Goal: Task Accomplishment & Management: Complete application form

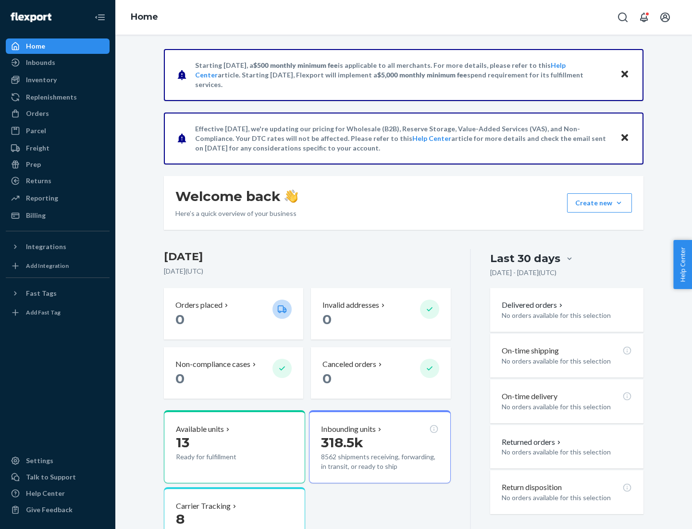
click at [619, 203] on button "Create new Create new inbound Create new order Create new product" at bounding box center [599, 202] width 65 height 19
click at [58, 63] on div "Inbounds" at bounding box center [58, 62] width 102 height 13
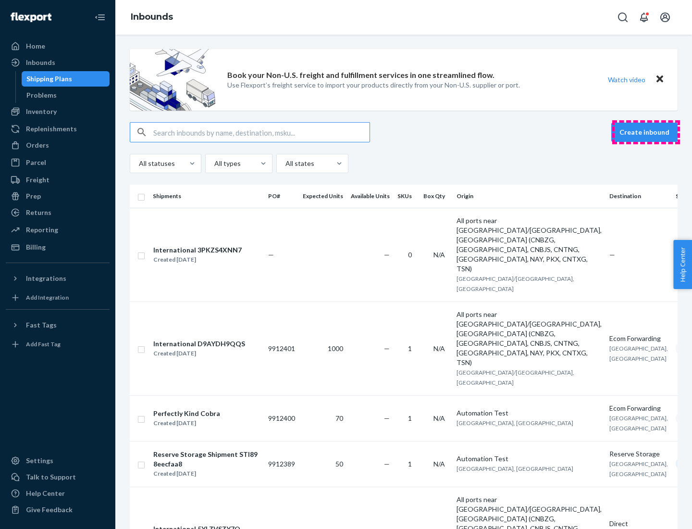
click at [646, 132] on button "Create inbound" at bounding box center [645, 132] width 66 height 19
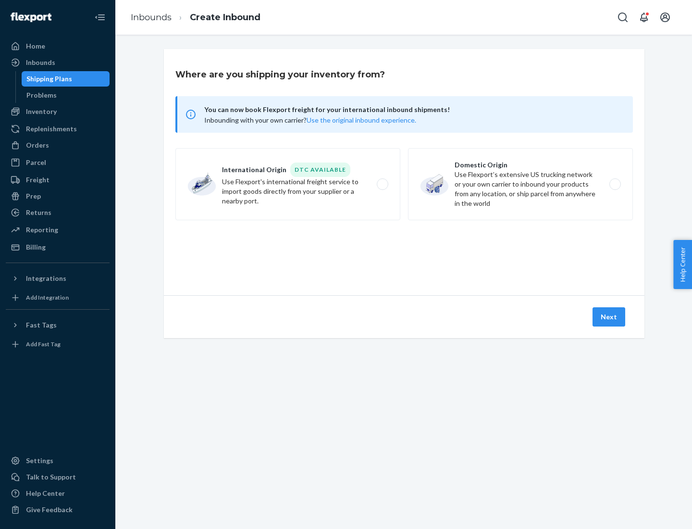
click at [521, 184] on label "Domestic Origin Use Flexport’s extensive US trucking network or your own carrie…" at bounding box center [520, 184] width 225 height 72
click at [615, 184] on input "Domestic Origin Use Flexport’s extensive US trucking network or your own carrie…" at bounding box center [618, 184] width 6 height 6
radio input "true"
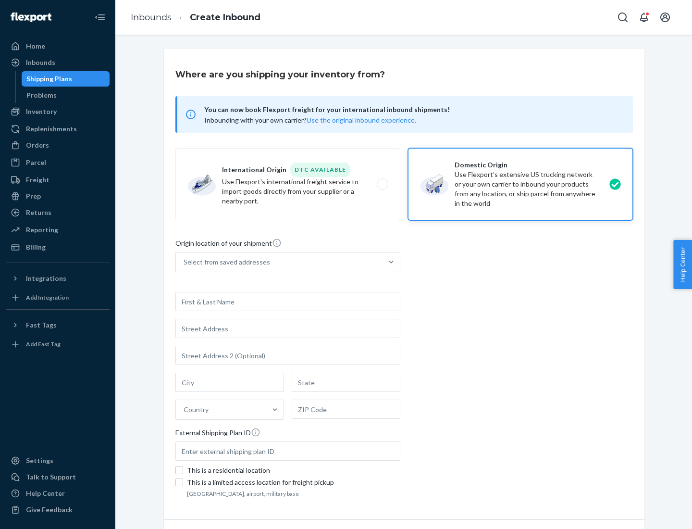
click at [225, 262] on div "Select from saved addresses" at bounding box center [227, 262] width 87 height 10
click at [185, 262] on input "Select from saved addresses" at bounding box center [184, 262] width 1 height 10
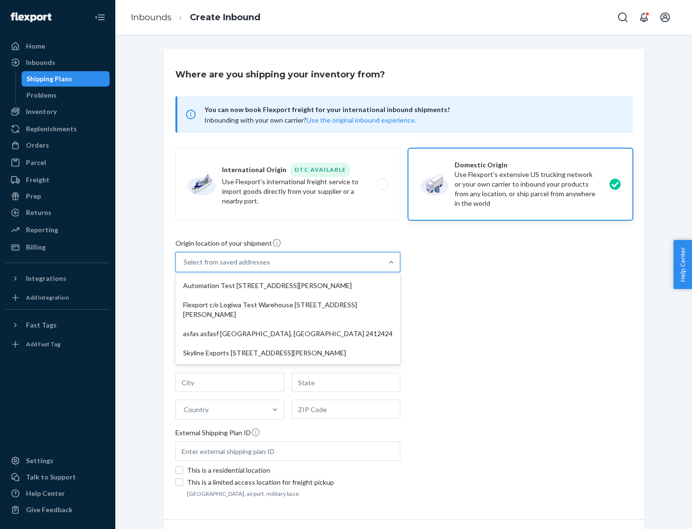
scroll to position [4, 0]
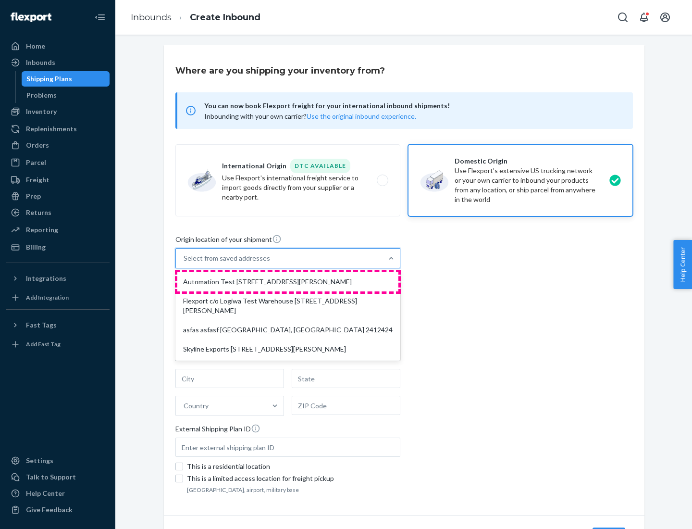
click at [288, 282] on div "Automation Test [STREET_ADDRESS][PERSON_NAME]" at bounding box center [287, 281] width 221 height 19
click at [185, 263] on input "option Automation Test [STREET_ADDRESS][PERSON_NAME] focused, 1 of 4. 4 results…" at bounding box center [184, 258] width 1 height 10
type input "Automation Test"
type input "9th Floor"
type input "[GEOGRAPHIC_DATA]"
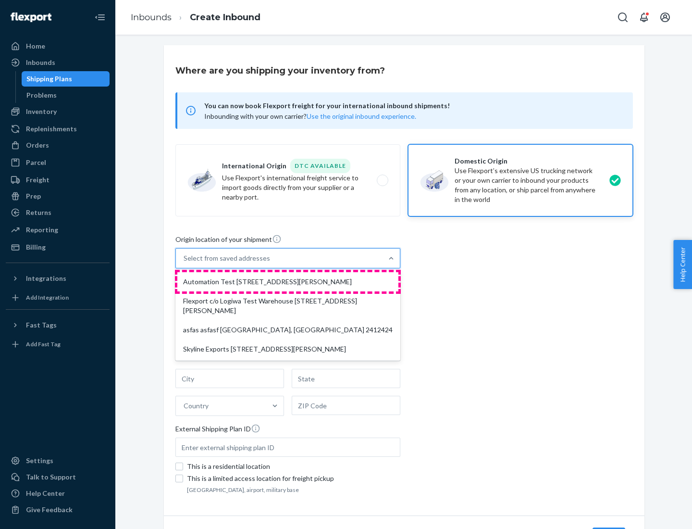
type input "CA"
type input "94104"
type input "[STREET_ADDRESS][PERSON_NAME]"
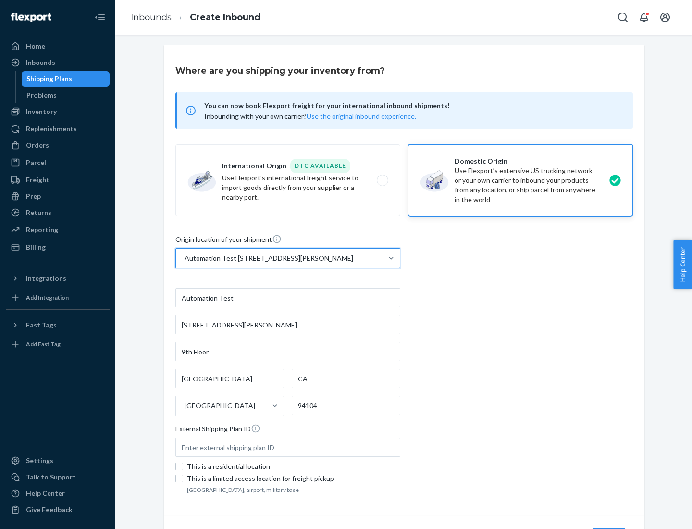
scroll to position [56, 0]
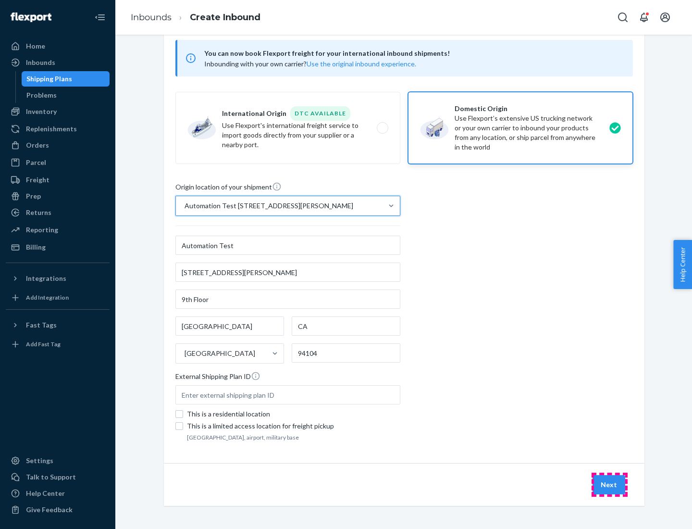
click at [610, 485] on button "Next" at bounding box center [609, 484] width 33 height 19
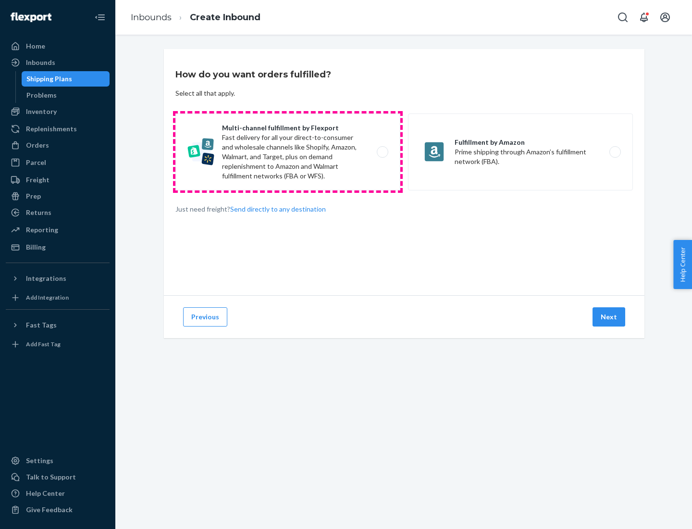
click at [288, 152] on label "Multi-channel fulfillment by Flexport Fast delivery for all your direct-to-cons…" at bounding box center [287, 151] width 225 height 77
click at [382, 152] on input "Multi-channel fulfillment by Flexport Fast delivery for all your direct-to-cons…" at bounding box center [385, 152] width 6 height 6
radio input "true"
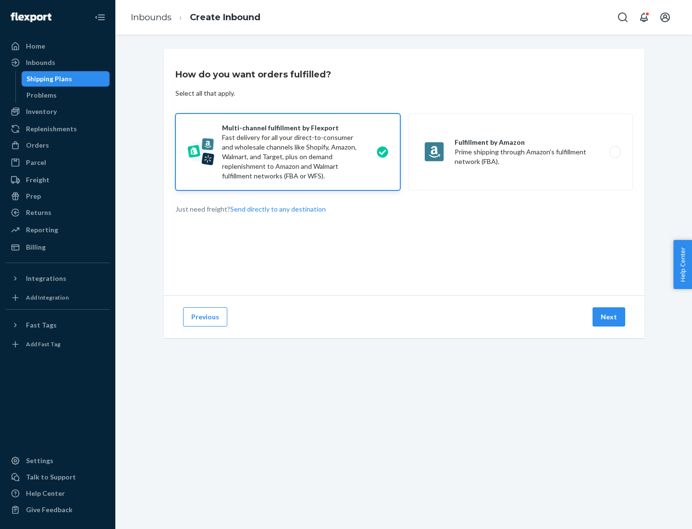
click at [610, 317] on button "Next" at bounding box center [609, 316] width 33 height 19
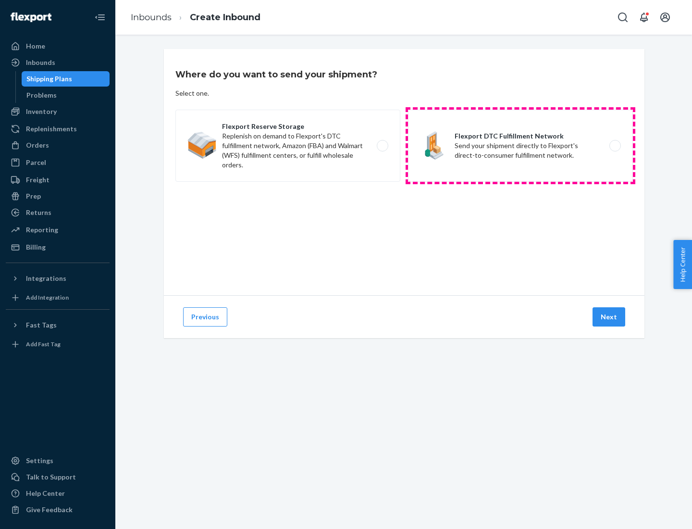
click at [521, 146] on label "Flexport DTC Fulfillment Network Send your shipment directly to Flexport's dire…" at bounding box center [520, 146] width 225 height 72
click at [615, 146] on input "Flexport DTC Fulfillment Network Send your shipment directly to Flexport's dire…" at bounding box center [618, 146] width 6 height 6
radio input "true"
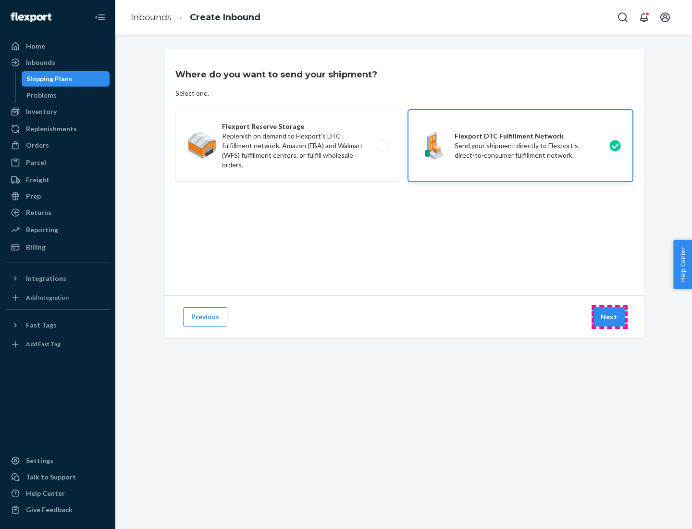
click at [610, 317] on button "Next" at bounding box center [609, 316] width 33 height 19
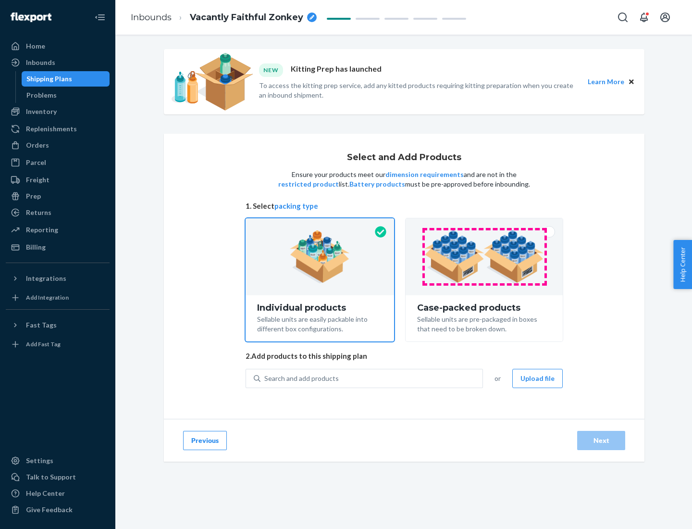
click at [485, 257] on img at bounding box center [485, 256] width 120 height 53
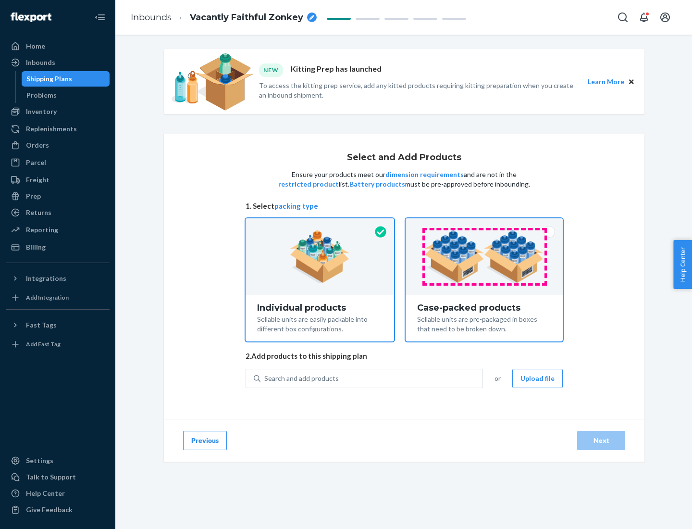
click at [485, 225] on input "Case-packed products Sellable units are pre-packaged in boxes that need to be b…" at bounding box center [484, 221] width 6 height 6
radio input "true"
radio input "false"
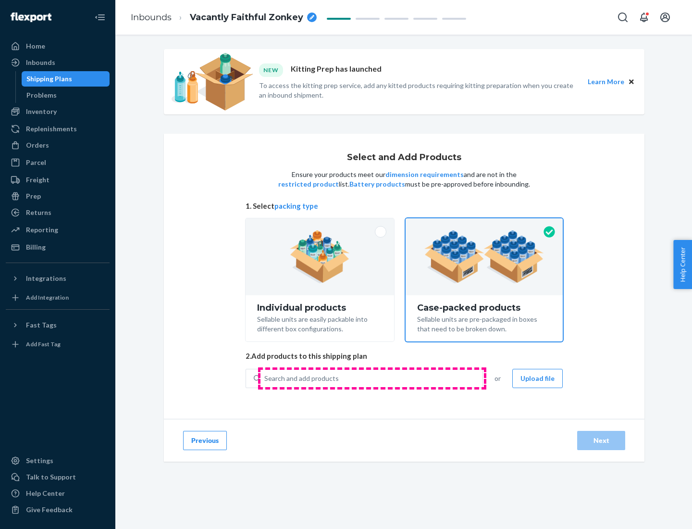
click at [372, 378] on div "Search and add products" at bounding box center [372, 378] width 222 height 17
click at [265, 378] on input "Search and add products" at bounding box center [264, 379] width 1 height 10
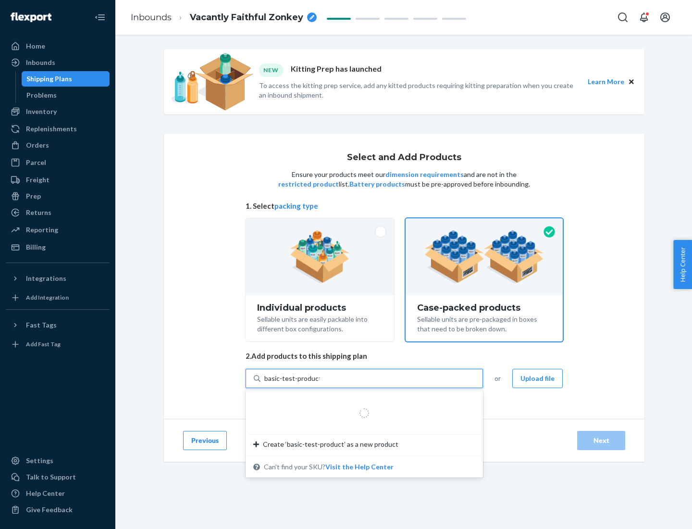
type input "basic-test-product-1"
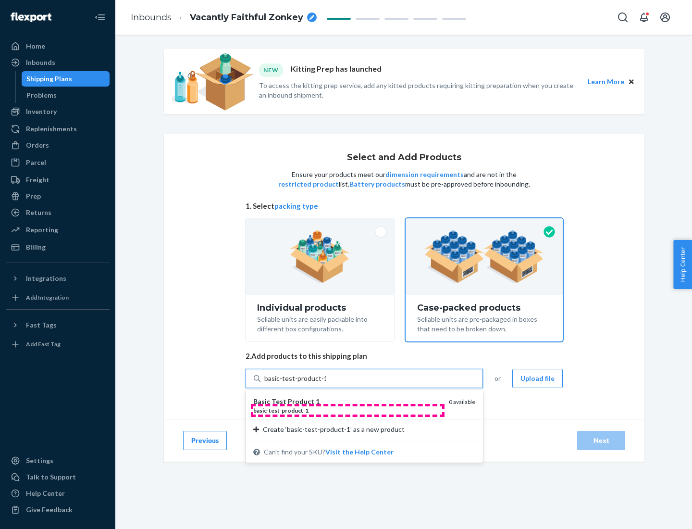
click at [348, 410] on div "basic - test - product - 1" at bounding box center [347, 410] width 188 height 8
click at [326, 383] on input "basic-test-product-1" at bounding box center [295, 379] width 62 height 10
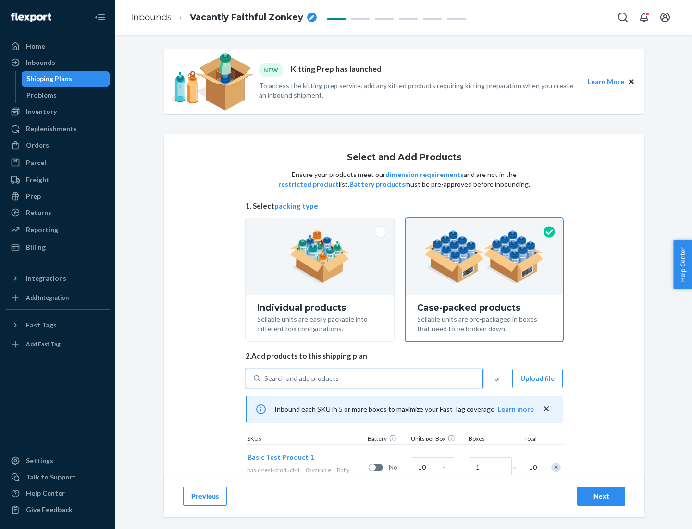
scroll to position [35, 0]
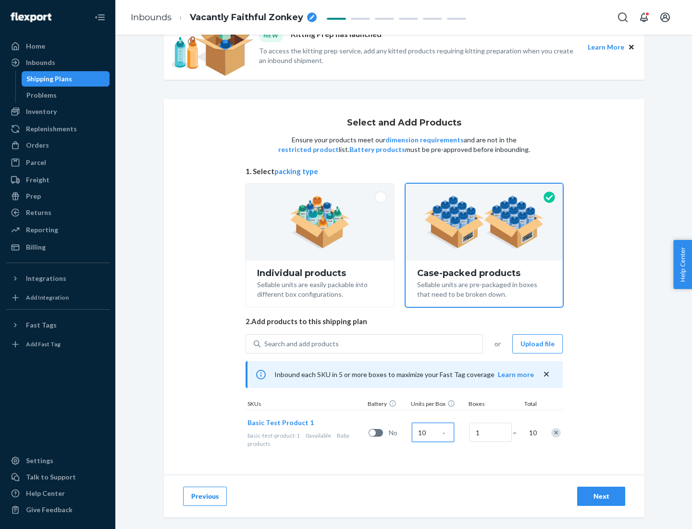
type input "10"
type input "7"
click at [601, 496] on div "Next" at bounding box center [602, 496] width 32 height 10
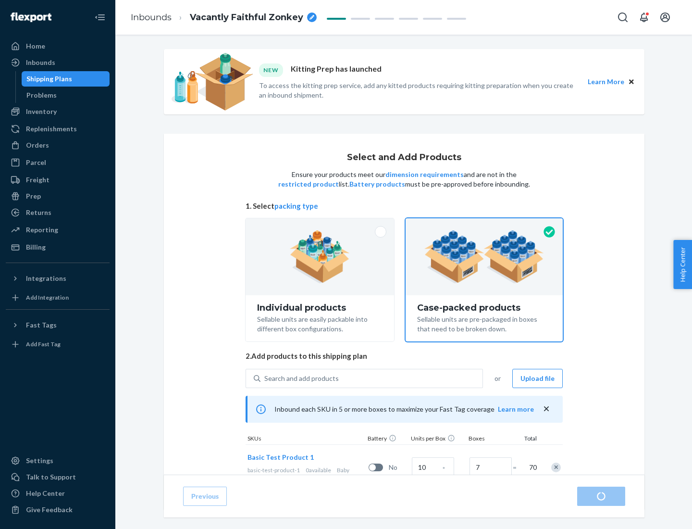
radio input "true"
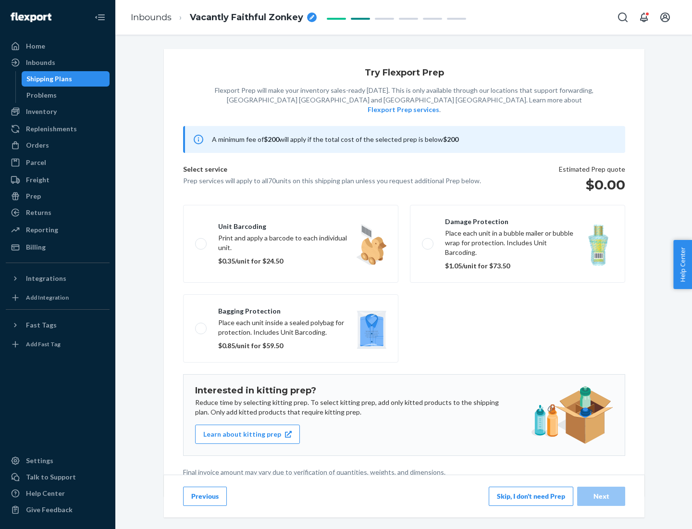
scroll to position [2, 0]
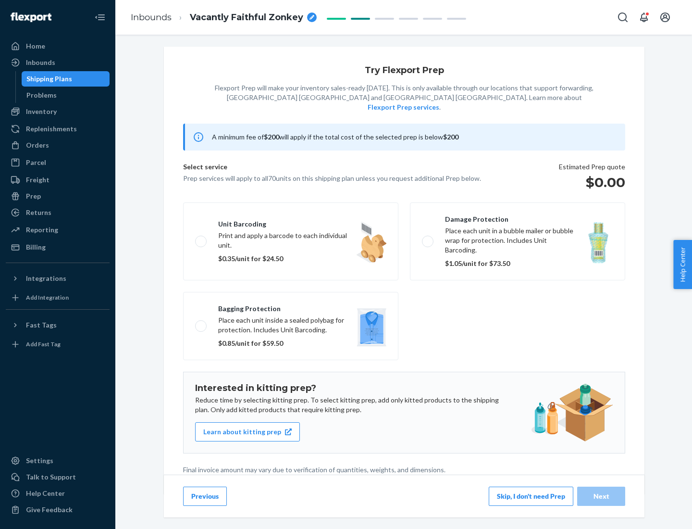
click at [291, 306] on label "Bagging protection Place each unit inside a sealed polybag for protection. Incl…" at bounding box center [290, 326] width 215 height 68
click at [201, 323] on input "Bagging protection Place each unit inside a sealed polybag for protection. Incl…" at bounding box center [198, 326] width 6 height 6
checkbox input "true"
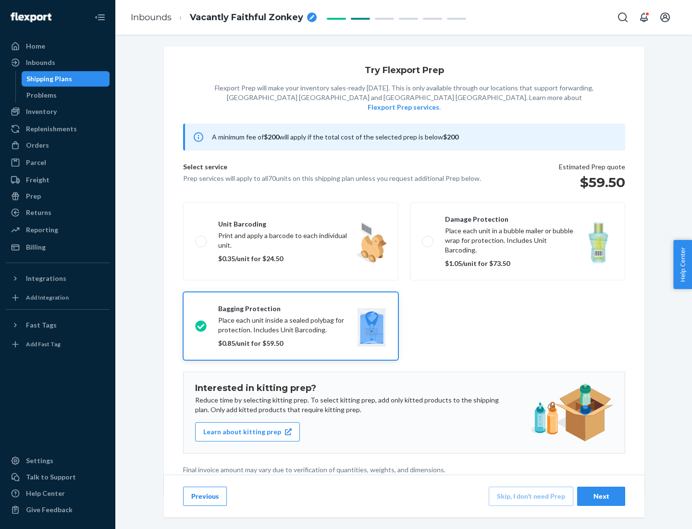
click at [601, 496] on div "Next" at bounding box center [602, 496] width 32 height 10
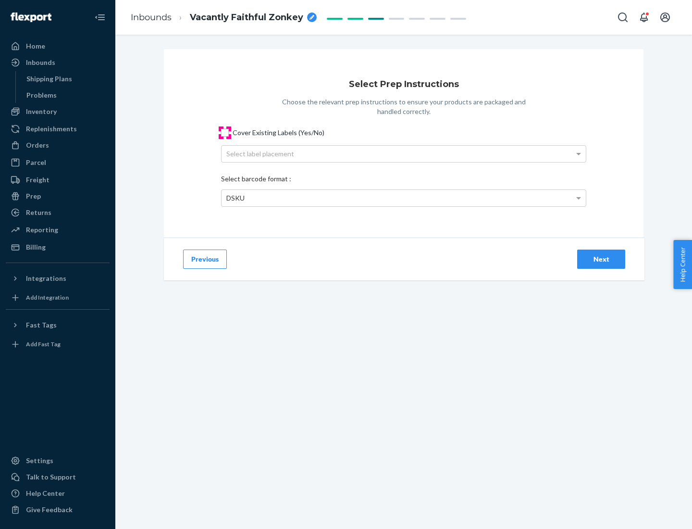
click at [225, 132] on input "Cover Existing Labels (Yes/No)" at bounding box center [225, 133] width 8 height 8
checkbox input "true"
click at [404, 153] on div "Select label placement" at bounding box center [404, 154] width 364 height 16
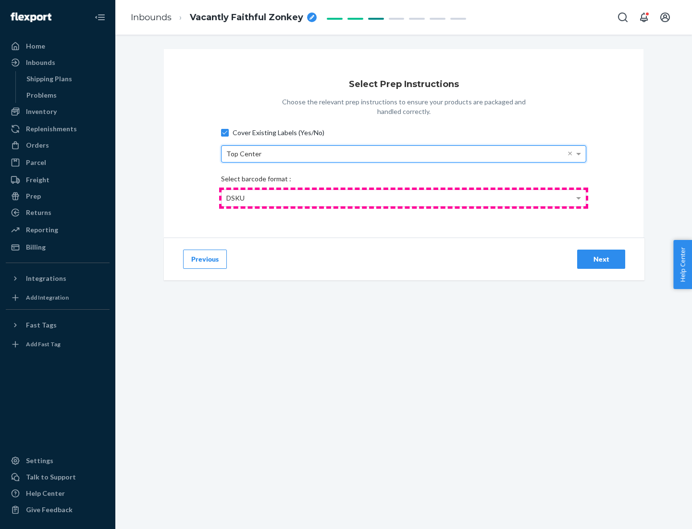
click at [404, 198] on div "DSKU" at bounding box center [404, 198] width 364 height 16
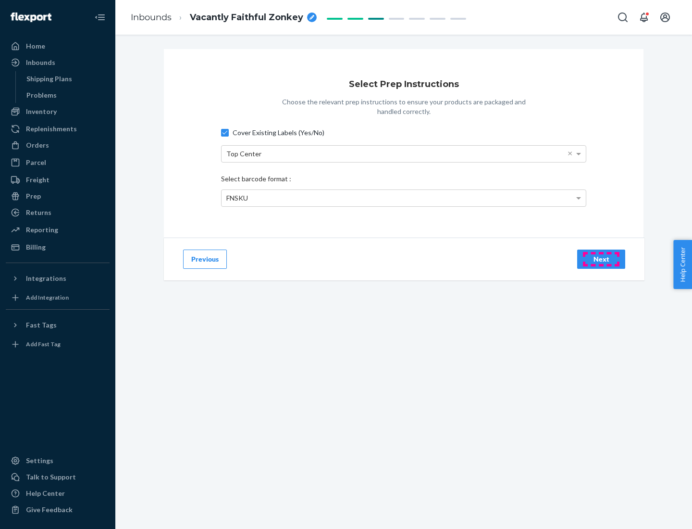
click at [601, 259] on div "Next" at bounding box center [602, 259] width 32 height 10
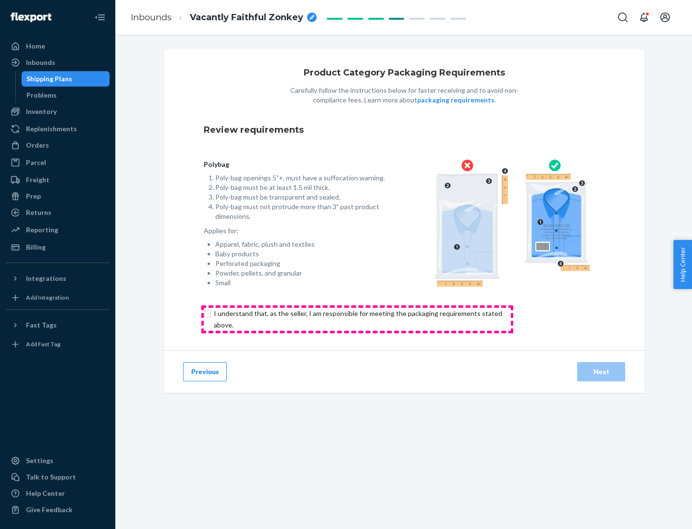
click at [357, 319] on input "checkbox" at bounding box center [364, 319] width 320 height 23
checkbox input "true"
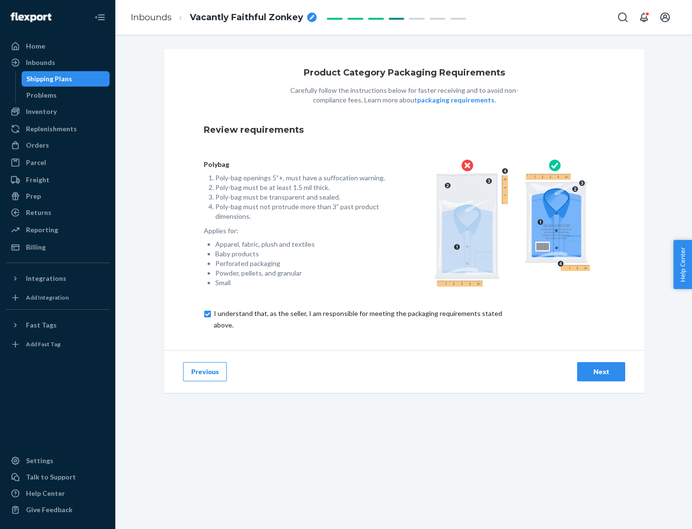
click at [601, 371] on div "Next" at bounding box center [602, 372] width 32 height 10
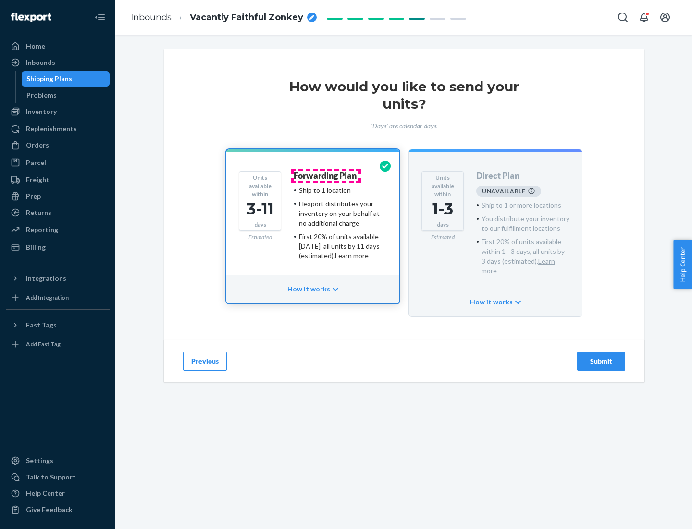
click at [326, 175] on h4 "Forwarding Plan" at bounding box center [325, 176] width 63 height 10
click at [601, 356] on div "Submit" at bounding box center [602, 361] width 32 height 10
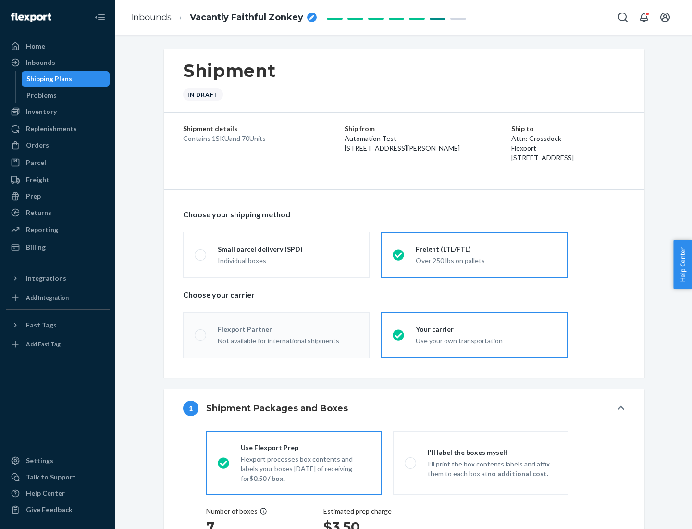
radio input "true"
radio input "false"
radio input "true"
radio input "false"
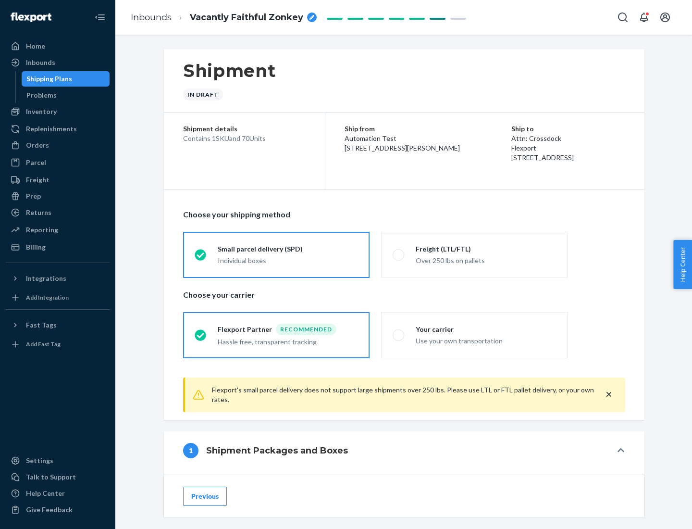
click at [288, 260] on div "Individual boxes" at bounding box center [288, 261] width 140 height 10
click at [201, 258] on input "Small parcel delivery (SPD) Individual boxes" at bounding box center [198, 254] width 6 height 6
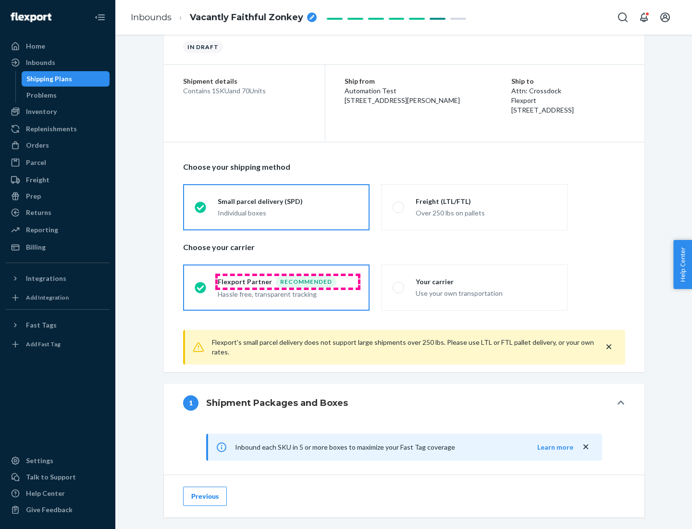
click at [288, 281] on div "Recommended" at bounding box center [306, 282] width 61 height 12
click at [201, 284] on input "Flexport Partner Recommended Hassle free, transparent tracking" at bounding box center [198, 287] width 6 height 6
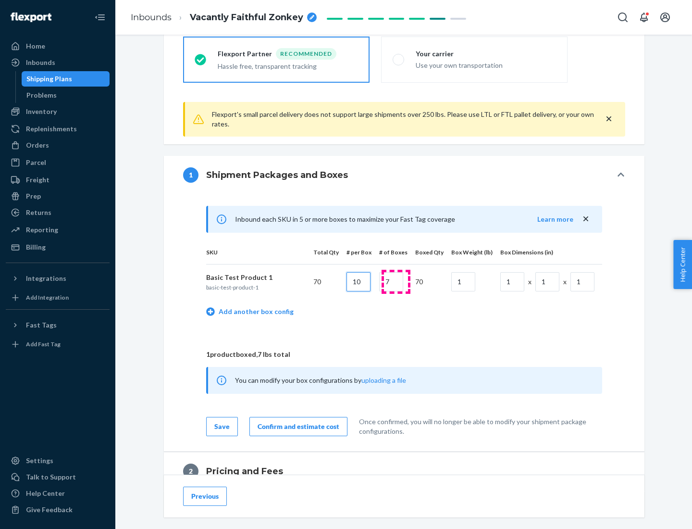
type input "10"
type input "7"
type input "1"
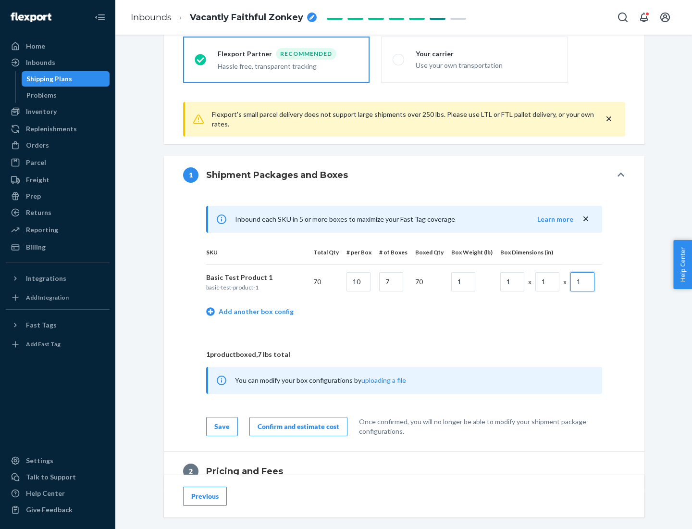
scroll to position [420, 0]
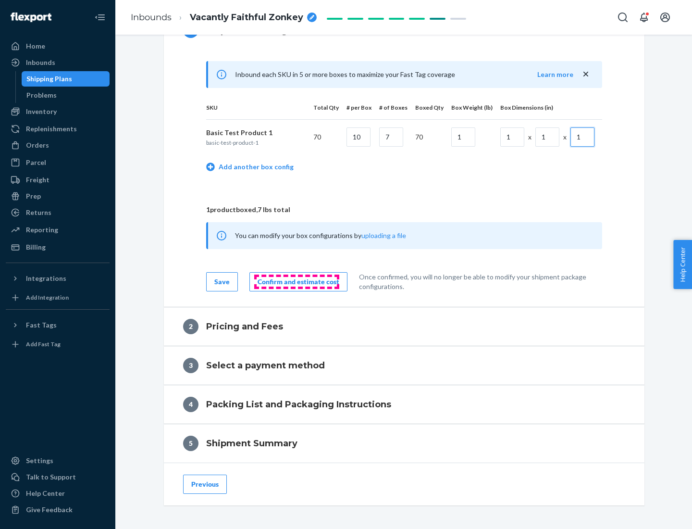
type input "1"
click at [297, 281] on div "Confirm and estimate cost" at bounding box center [299, 282] width 82 height 10
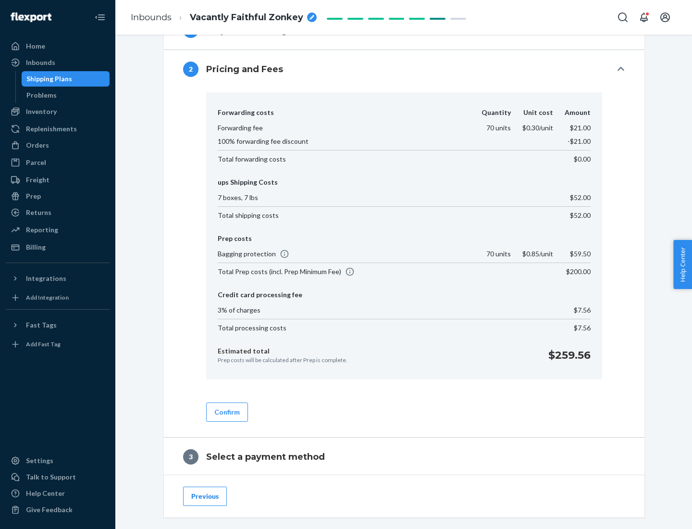
scroll to position [551, 0]
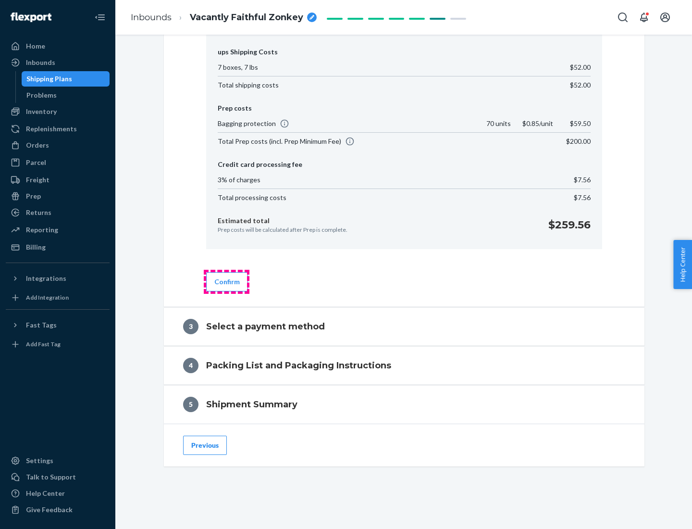
click at [226, 281] on button "Confirm" at bounding box center [227, 281] width 42 height 19
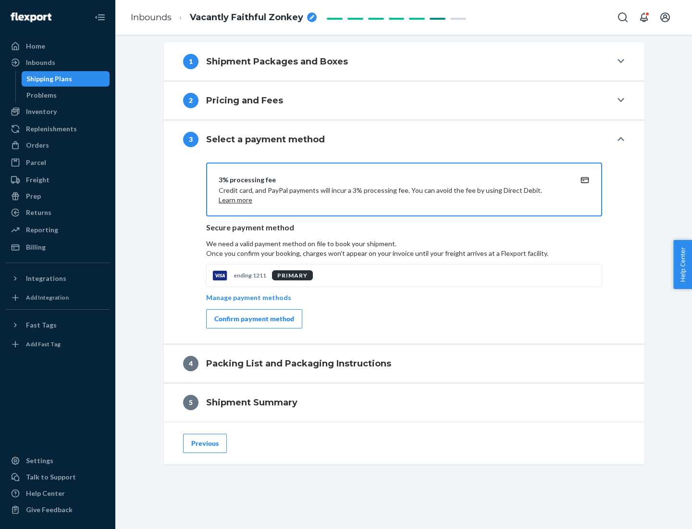
scroll to position [389, 0]
click at [253, 319] on div "Confirm payment method" at bounding box center [254, 319] width 80 height 10
